Goal: Information Seeking & Learning: Learn about a topic

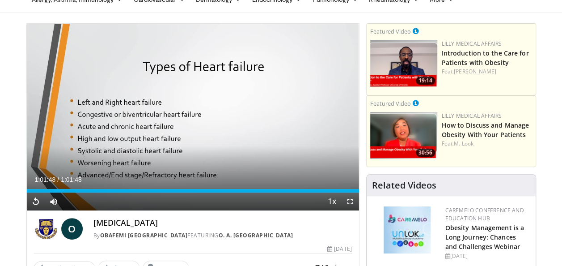
click at [100, 215] on div "O [MEDICAL_DATA] By Obafemi [GEOGRAPHIC_DATA] FEATURING O. A. [GEOGRAPHIC_DATA]…" at bounding box center [193, 226] width 332 height 30
drag, startPoint x: 93, startPoint y: 221, endPoint x: 222, endPoint y: 219, distance: 128.8
click at [222, 219] on h4 "[MEDICAL_DATA]" at bounding box center [222, 223] width 259 height 10
copy h4 "[MEDICAL_DATA]"
